Goal: Communication & Community: Answer question/provide support

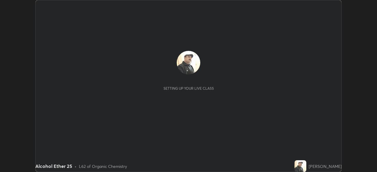
scroll to position [172, 377]
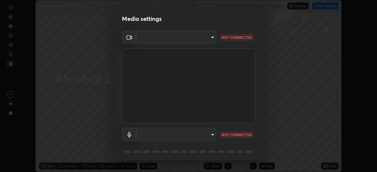
type input "a336d64f64e55d8aa7a740c0692a000d9b2cd72565bf31e1fe246034b728a4c7"
type input "default"
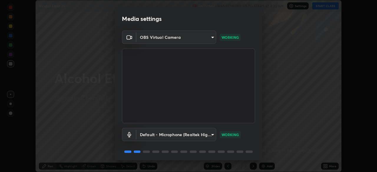
scroll to position [21, 0]
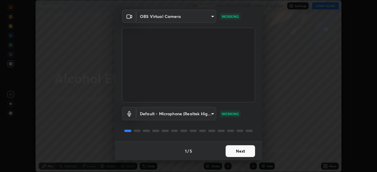
click at [244, 149] on button "Next" at bounding box center [240, 152] width 29 height 12
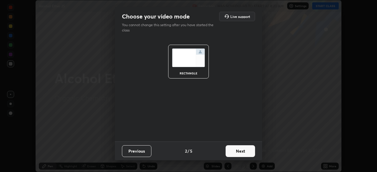
scroll to position [0, 0]
click at [243, 151] on button "Next" at bounding box center [240, 152] width 29 height 12
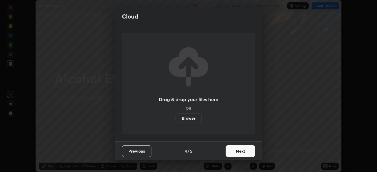
click at [243, 153] on button "Next" at bounding box center [240, 152] width 29 height 12
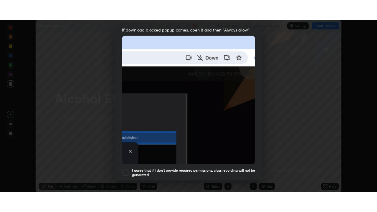
scroll to position [141, 0]
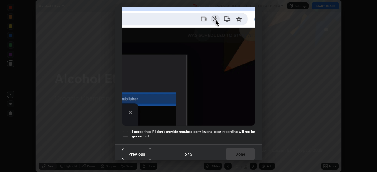
click at [236, 130] on h5 "I agree that if I don't provide required permissions, class recording will not …" at bounding box center [193, 134] width 123 height 9
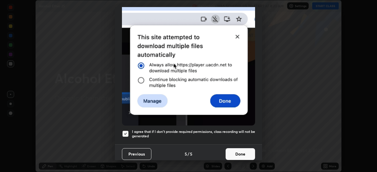
click at [239, 151] on button "Done" at bounding box center [240, 155] width 29 height 12
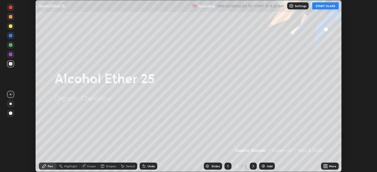
click at [325, 6] on button "START CLASS" at bounding box center [326, 5] width 27 height 7
click at [266, 167] on div "Add" at bounding box center [267, 166] width 16 height 7
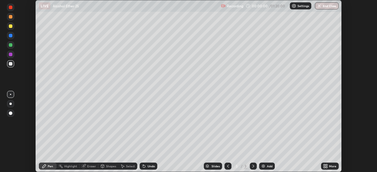
click at [327, 165] on icon at bounding box center [326, 165] width 1 height 1
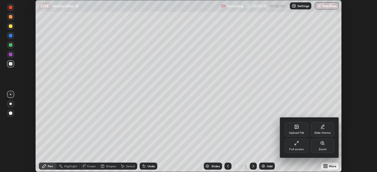
click at [301, 148] on div "Full screen" at bounding box center [297, 146] width 24 height 14
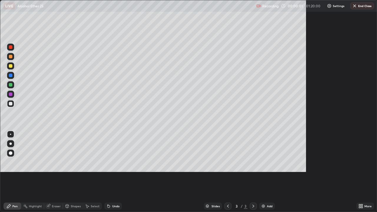
scroll to position [212, 377]
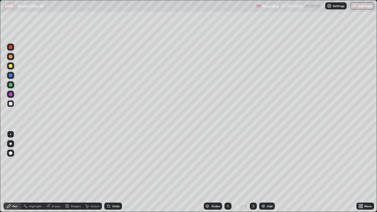
click at [114, 172] on div "Undo" at bounding box center [115, 206] width 7 height 3
click at [112, 172] on div "Undo" at bounding box center [113, 206] width 18 height 7
click at [113, 172] on div "Undo" at bounding box center [115, 206] width 7 height 3
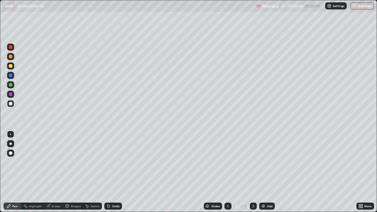
click at [113, 172] on div "Undo" at bounding box center [115, 206] width 7 height 3
click at [114, 172] on div "Undo" at bounding box center [115, 206] width 7 height 3
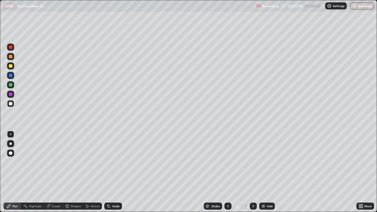
click at [115, 172] on div "Undo" at bounding box center [115, 206] width 7 height 3
click at [11, 64] on div at bounding box center [11, 66] width 4 height 4
click at [12, 74] on div at bounding box center [11, 76] width 4 height 4
click at [113, 172] on div "Undo" at bounding box center [115, 206] width 7 height 3
click at [112, 172] on div "Undo" at bounding box center [115, 206] width 7 height 3
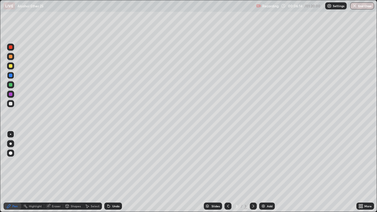
click at [113, 172] on div "Undo" at bounding box center [115, 206] width 7 height 3
click at [10, 104] on div at bounding box center [11, 104] width 4 height 4
click at [11, 69] on div at bounding box center [10, 66] width 7 height 7
click at [12, 103] on div at bounding box center [11, 104] width 4 height 4
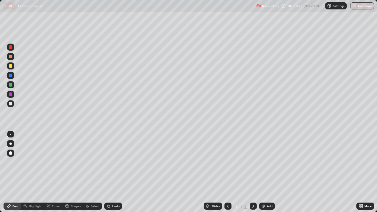
click at [11, 67] on div at bounding box center [11, 66] width 4 height 4
click at [53, 172] on div "Eraser" at bounding box center [56, 206] width 9 height 3
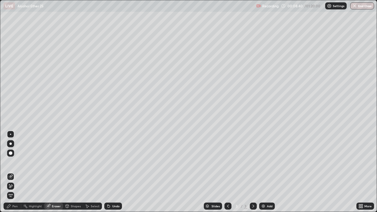
click at [14, 172] on div "Pen" at bounding box center [14, 206] width 5 height 3
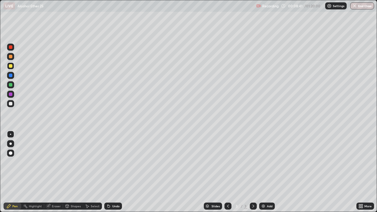
click at [11, 104] on div at bounding box center [11, 104] width 4 height 4
click at [10, 66] on div at bounding box center [11, 66] width 4 height 4
click at [268, 172] on div "Add" at bounding box center [270, 206] width 6 height 3
click at [112, 172] on div "Undo" at bounding box center [115, 206] width 7 height 3
click at [228, 172] on icon at bounding box center [228, 206] width 5 height 5
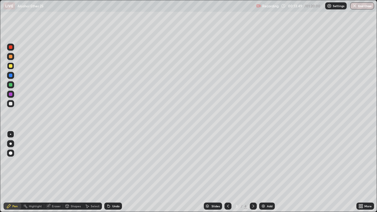
click at [253, 172] on icon at bounding box center [254, 206] width 2 height 3
click at [228, 172] on icon at bounding box center [228, 206] width 5 height 5
click at [253, 172] on icon at bounding box center [254, 206] width 2 height 3
click at [11, 103] on div at bounding box center [11, 104] width 4 height 4
click at [228, 172] on icon at bounding box center [228, 206] width 5 height 5
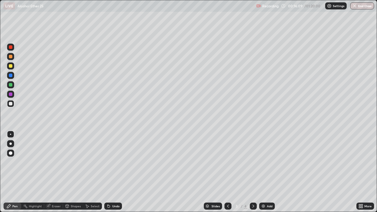
click at [253, 172] on icon at bounding box center [254, 206] width 2 height 3
click at [263, 172] on img at bounding box center [263, 206] width 5 height 5
click at [10, 67] on div at bounding box center [11, 66] width 4 height 4
click at [11, 104] on div at bounding box center [11, 104] width 4 height 4
click at [11, 103] on div at bounding box center [11, 104] width 4 height 4
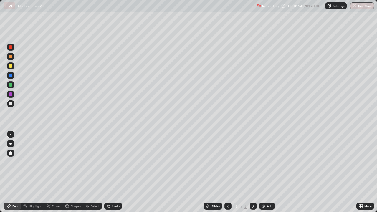
click at [265, 172] on img at bounding box center [263, 206] width 5 height 5
click at [114, 172] on div "Undo" at bounding box center [115, 206] width 7 height 3
click at [115, 172] on div "Undo" at bounding box center [115, 206] width 7 height 3
click at [116, 172] on div "Undo" at bounding box center [115, 206] width 7 height 3
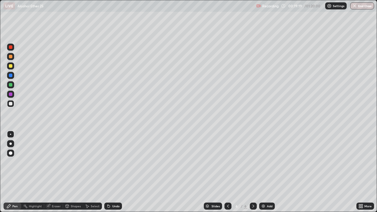
click at [117, 172] on div "Undo" at bounding box center [115, 206] width 7 height 3
click at [116, 172] on div "Undo" at bounding box center [115, 206] width 7 height 3
click at [117, 172] on div "Undo" at bounding box center [115, 206] width 7 height 3
click at [13, 66] on div at bounding box center [10, 66] width 7 height 7
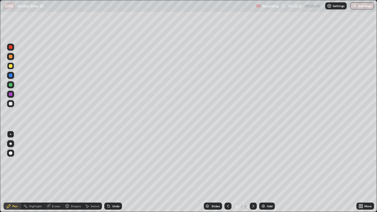
click at [227, 172] on icon at bounding box center [228, 206] width 2 height 3
click at [228, 172] on icon at bounding box center [228, 206] width 5 height 5
click at [10, 104] on div at bounding box center [11, 104] width 4 height 4
click at [251, 172] on icon at bounding box center [253, 206] width 5 height 5
click at [253, 172] on icon at bounding box center [253, 206] width 5 height 5
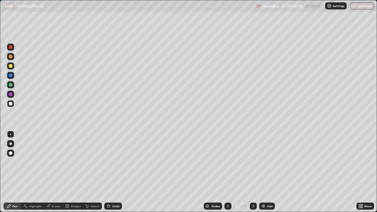
click at [253, 172] on icon at bounding box center [253, 206] width 5 height 5
click at [266, 172] on div "Add" at bounding box center [267, 206] width 16 height 7
click at [12, 68] on div at bounding box center [10, 66] width 7 height 7
click at [228, 172] on icon at bounding box center [228, 206] width 5 height 5
click at [227, 172] on icon at bounding box center [228, 206] width 2 height 3
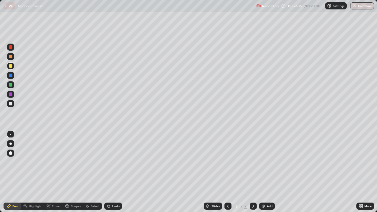
click at [228, 172] on icon at bounding box center [228, 206] width 5 height 5
click at [252, 172] on icon at bounding box center [253, 206] width 5 height 5
click at [253, 172] on icon at bounding box center [253, 206] width 5 height 5
click at [252, 172] on icon at bounding box center [253, 206] width 5 height 5
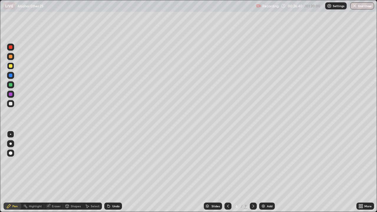
click at [252, 172] on icon at bounding box center [253, 206] width 5 height 5
click at [11, 104] on div at bounding box center [11, 104] width 4 height 4
click at [114, 172] on div "Undo" at bounding box center [115, 206] width 7 height 3
click at [112, 172] on div "Undo" at bounding box center [115, 206] width 7 height 3
click at [113, 172] on div "Undo" at bounding box center [115, 206] width 7 height 3
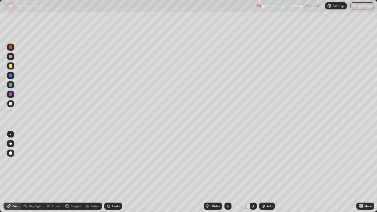
click at [113, 172] on div "Undo" at bounding box center [115, 206] width 7 height 3
click at [264, 172] on div "Add" at bounding box center [267, 206] width 16 height 7
click at [112, 172] on div "Undo" at bounding box center [115, 206] width 7 height 3
click at [114, 172] on div "Undo" at bounding box center [113, 206] width 18 height 7
click at [114, 172] on div "Undo" at bounding box center [115, 206] width 7 height 3
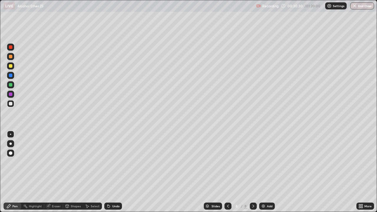
click at [12, 67] on div at bounding box center [11, 66] width 4 height 4
click at [110, 172] on icon at bounding box center [108, 206] width 5 height 5
click at [111, 172] on div "Undo" at bounding box center [113, 206] width 18 height 7
click at [11, 104] on div at bounding box center [11, 104] width 4 height 4
click at [11, 66] on div at bounding box center [11, 66] width 4 height 4
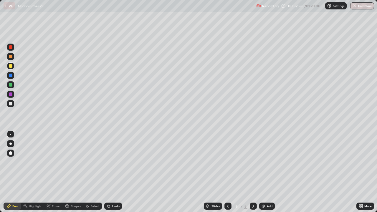
click at [10, 67] on div at bounding box center [11, 66] width 4 height 4
click at [263, 172] on img at bounding box center [263, 206] width 5 height 5
click at [11, 104] on div at bounding box center [11, 104] width 4 height 4
click at [10, 65] on div at bounding box center [11, 66] width 4 height 4
click at [10, 104] on div at bounding box center [11, 104] width 4 height 4
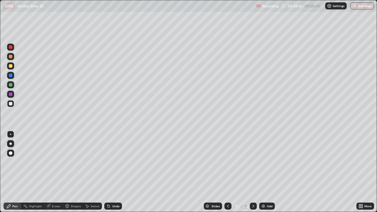
click at [264, 172] on img at bounding box center [263, 206] width 5 height 5
click at [11, 67] on div at bounding box center [11, 66] width 4 height 4
click at [115, 172] on div "Undo" at bounding box center [113, 206] width 18 height 7
click at [110, 172] on div "Undo" at bounding box center [112, 206] width 20 height 12
click at [10, 85] on div at bounding box center [11, 85] width 4 height 4
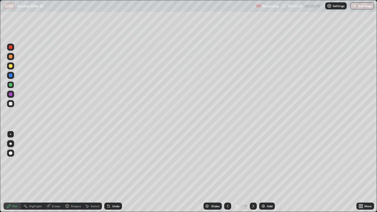
click at [11, 104] on div at bounding box center [11, 104] width 4 height 4
click at [266, 172] on div "Add" at bounding box center [267, 206] width 16 height 7
click at [12, 67] on div at bounding box center [11, 66] width 4 height 4
click at [10, 103] on div at bounding box center [11, 104] width 4 height 4
click at [11, 68] on div at bounding box center [11, 66] width 4 height 4
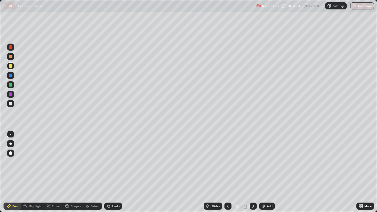
click at [264, 172] on img at bounding box center [263, 206] width 5 height 5
click at [65, 172] on div "Shapes" at bounding box center [73, 206] width 20 height 12
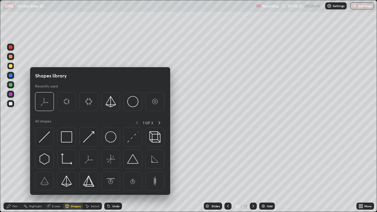
click at [64, 172] on div "Shapes" at bounding box center [73, 206] width 20 height 12
click at [14, 172] on div "Pen" at bounding box center [13, 206] width 18 height 7
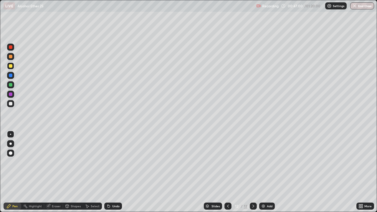
click at [116, 172] on div "Undo" at bounding box center [115, 206] width 7 height 3
click at [56, 172] on div "Eraser" at bounding box center [56, 206] width 9 height 3
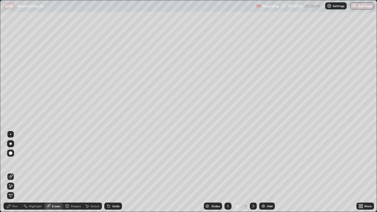
click at [14, 172] on div "Pen" at bounding box center [14, 206] width 5 height 3
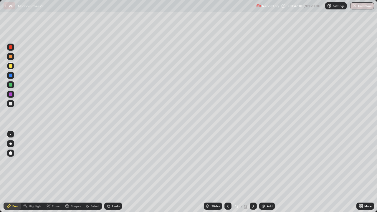
click at [10, 104] on div at bounding box center [11, 104] width 4 height 4
click at [10, 103] on div at bounding box center [11, 104] width 4 height 4
click at [11, 65] on div at bounding box center [11, 66] width 4 height 4
click at [268, 172] on div "Add" at bounding box center [270, 206] width 6 height 3
click at [13, 105] on div at bounding box center [10, 103] width 7 height 7
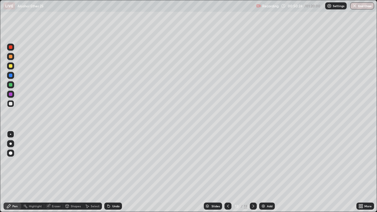
click at [11, 66] on div at bounding box center [11, 66] width 4 height 4
click at [115, 172] on div "Undo" at bounding box center [115, 206] width 7 height 3
click at [11, 103] on div at bounding box center [11, 104] width 4 height 4
click at [55, 172] on div "Eraser" at bounding box center [56, 206] width 9 height 3
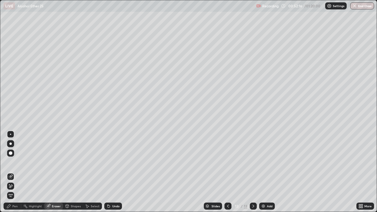
click at [13, 172] on div "Pen" at bounding box center [13, 206] width 18 height 7
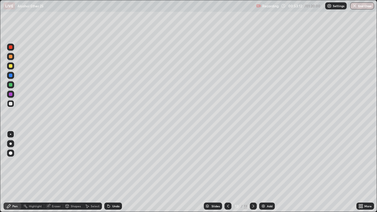
click at [52, 172] on div "Eraser" at bounding box center [56, 206] width 9 height 3
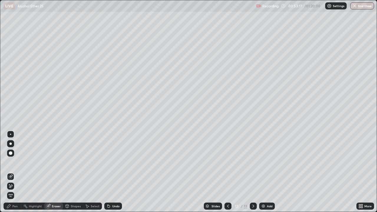
click at [14, 172] on div "Pen" at bounding box center [14, 206] width 5 height 3
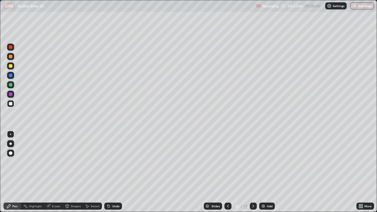
click at [11, 66] on div at bounding box center [11, 66] width 4 height 4
click at [264, 172] on img at bounding box center [263, 206] width 5 height 5
click at [12, 105] on div at bounding box center [11, 104] width 4 height 4
click at [228, 172] on icon at bounding box center [228, 206] width 5 height 5
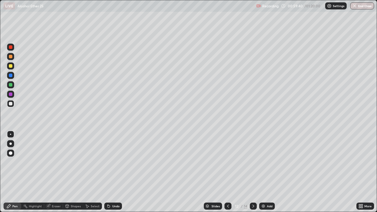
click at [228, 172] on icon at bounding box center [228, 206] width 5 height 5
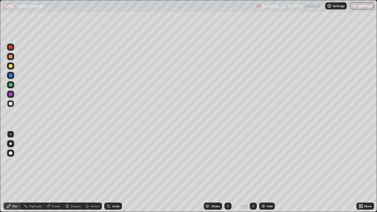
click at [227, 172] on icon at bounding box center [228, 206] width 5 height 5
click at [228, 172] on icon at bounding box center [228, 206] width 5 height 5
click at [227, 172] on icon at bounding box center [228, 206] width 2 height 3
click at [228, 172] on icon at bounding box center [228, 206] width 5 height 5
click at [227, 172] on icon at bounding box center [228, 206] width 2 height 3
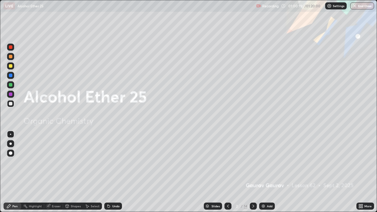
click at [253, 172] on icon at bounding box center [253, 206] width 5 height 5
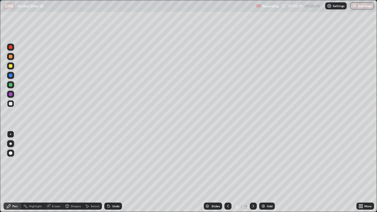
click at [252, 172] on icon at bounding box center [253, 206] width 5 height 5
click at [253, 172] on icon at bounding box center [253, 206] width 5 height 5
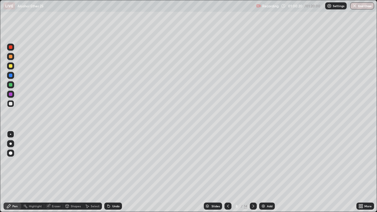
click at [252, 172] on icon at bounding box center [253, 206] width 5 height 5
click at [253, 172] on icon at bounding box center [253, 206] width 5 height 5
click at [252, 172] on icon at bounding box center [253, 206] width 5 height 5
click at [253, 172] on icon at bounding box center [253, 206] width 5 height 5
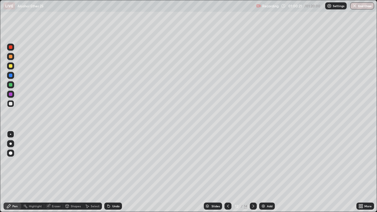
click at [253, 172] on icon at bounding box center [253, 206] width 5 height 5
click at [253, 172] on icon at bounding box center [254, 206] width 2 height 3
click at [253, 172] on icon at bounding box center [253, 206] width 5 height 5
click at [264, 172] on img at bounding box center [263, 206] width 5 height 5
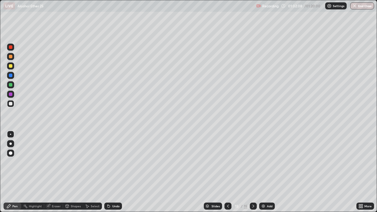
click at [228, 172] on icon at bounding box center [228, 206] width 5 height 5
click at [230, 172] on div at bounding box center [228, 206] width 7 height 7
click at [227, 172] on icon at bounding box center [228, 206] width 5 height 5
click at [253, 172] on icon at bounding box center [253, 206] width 5 height 5
click at [254, 172] on icon at bounding box center [253, 206] width 5 height 5
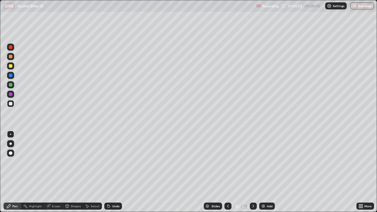
click at [253, 172] on icon at bounding box center [253, 206] width 5 height 5
click at [366, 7] on button "End Class" at bounding box center [362, 5] width 23 height 7
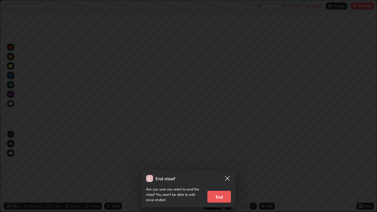
click at [218, 172] on button "End" at bounding box center [220, 197] width 24 height 12
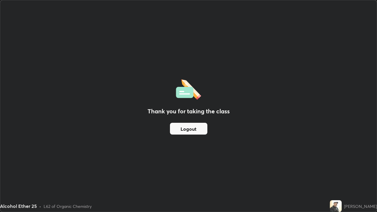
click at [341, 172] on img at bounding box center [336, 206] width 12 height 12
click at [337, 172] on img at bounding box center [336, 206] width 12 height 12
click at [340, 172] on img at bounding box center [336, 206] width 12 height 12
click at [339, 172] on img at bounding box center [336, 206] width 12 height 12
click at [342, 172] on img at bounding box center [336, 206] width 12 height 12
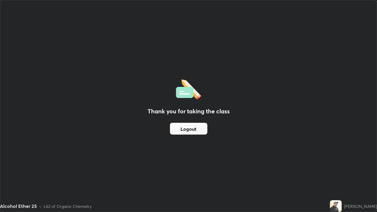
click at [341, 172] on img at bounding box center [336, 206] width 12 height 12
click at [340, 172] on img at bounding box center [336, 206] width 12 height 12
click at [329, 172] on div "Thank you for taking the class Logout" at bounding box center [188, 106] width 377 height 212
click at [333, 172] on div "Thank you for taking the class Logout" at bounding box center [188, 106] width 377 height 212
click at [321, 172] on div "Thank you for taking the class Logout" at bounding box center [188, 106] width 377 height 212
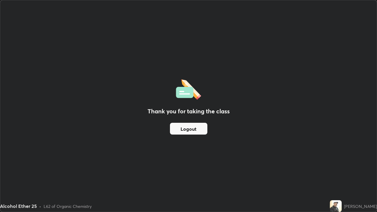
click at [325, 172] on div "Alcohol Ether 25 • L62 of Organic Chemistry" at bounding box center [164, 206] width 328 height 12
click at [194, 125] on button "Logout" at bounding box center [188, 129] width 37 height 12
